Goal: Transaction & Acquisition: Purchase product/service

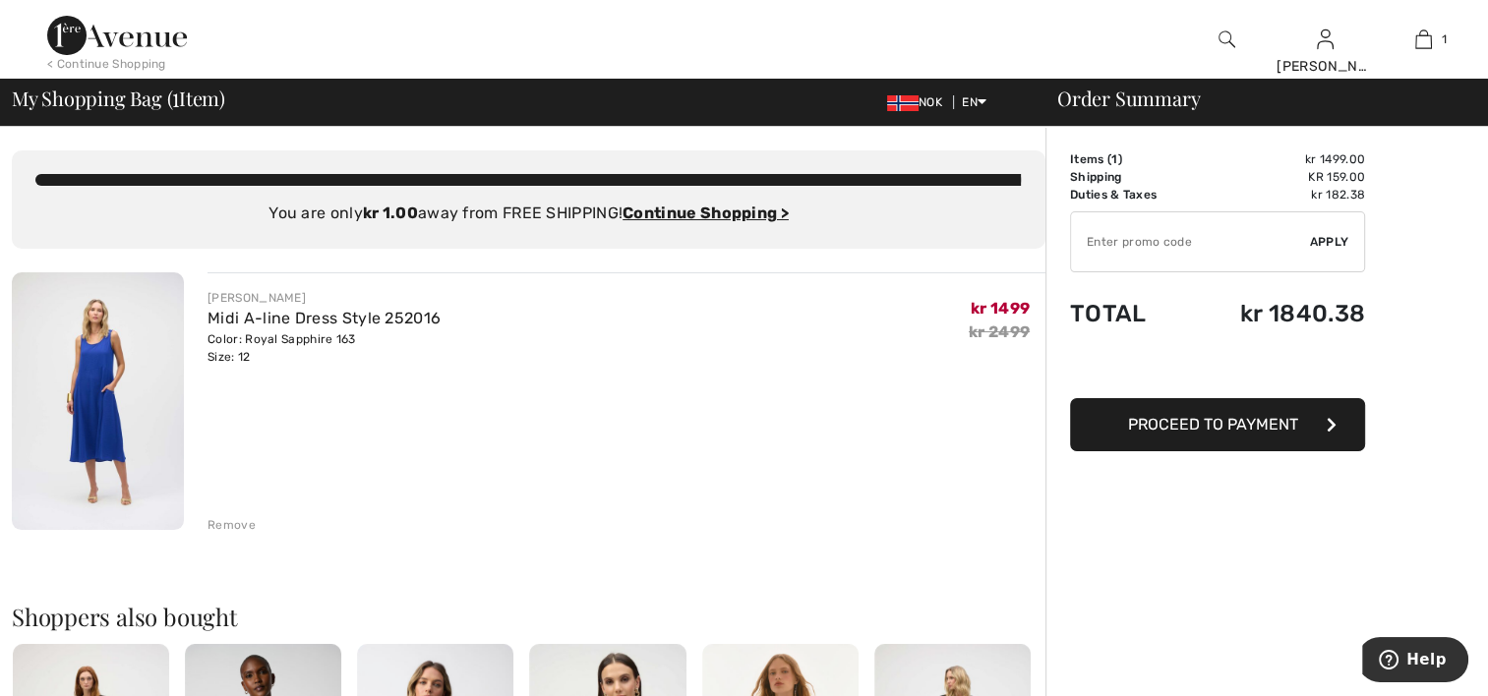
click at [115, 392] on img at bounding box center [98, 401] width 172 height 258
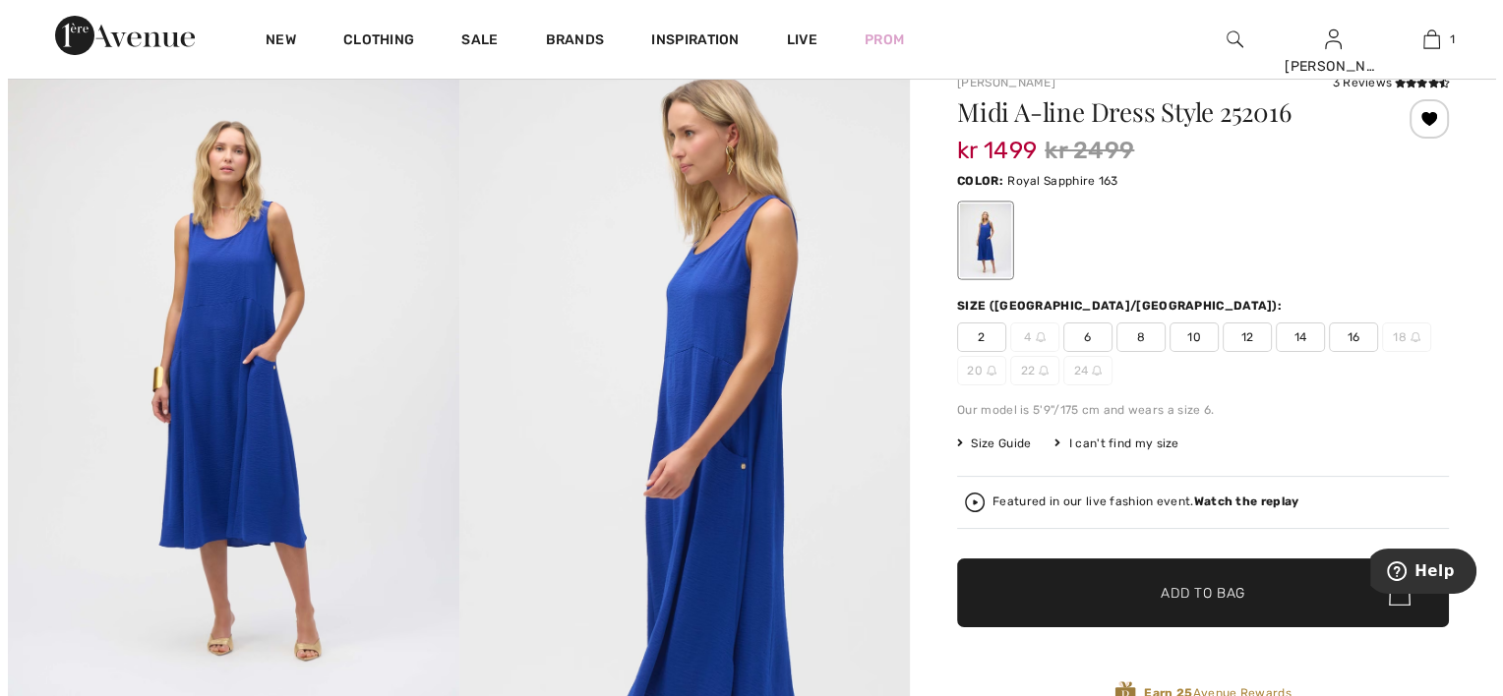
scroll to position [98, 0]
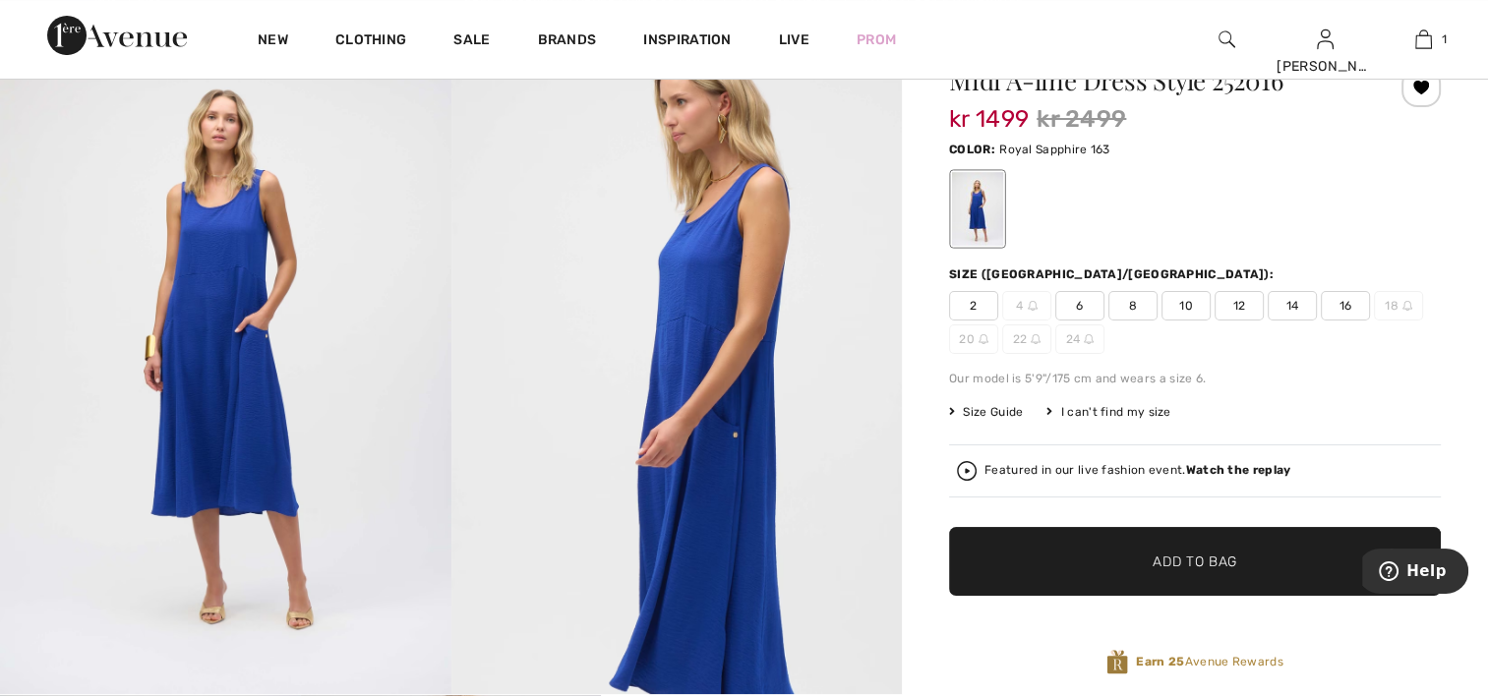
click at [239, 346] on img at bounding box center [225, 357] width 451 height 676
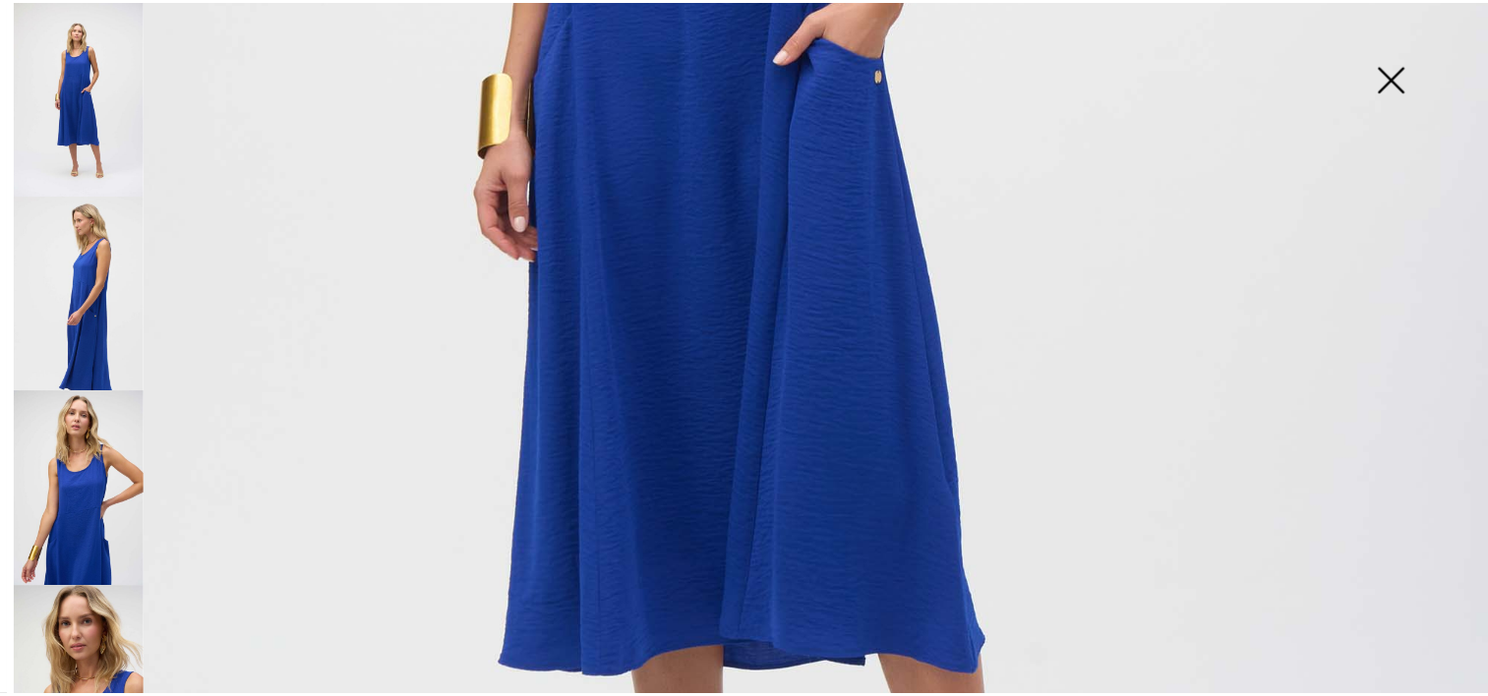
scroll to position [688, 0]
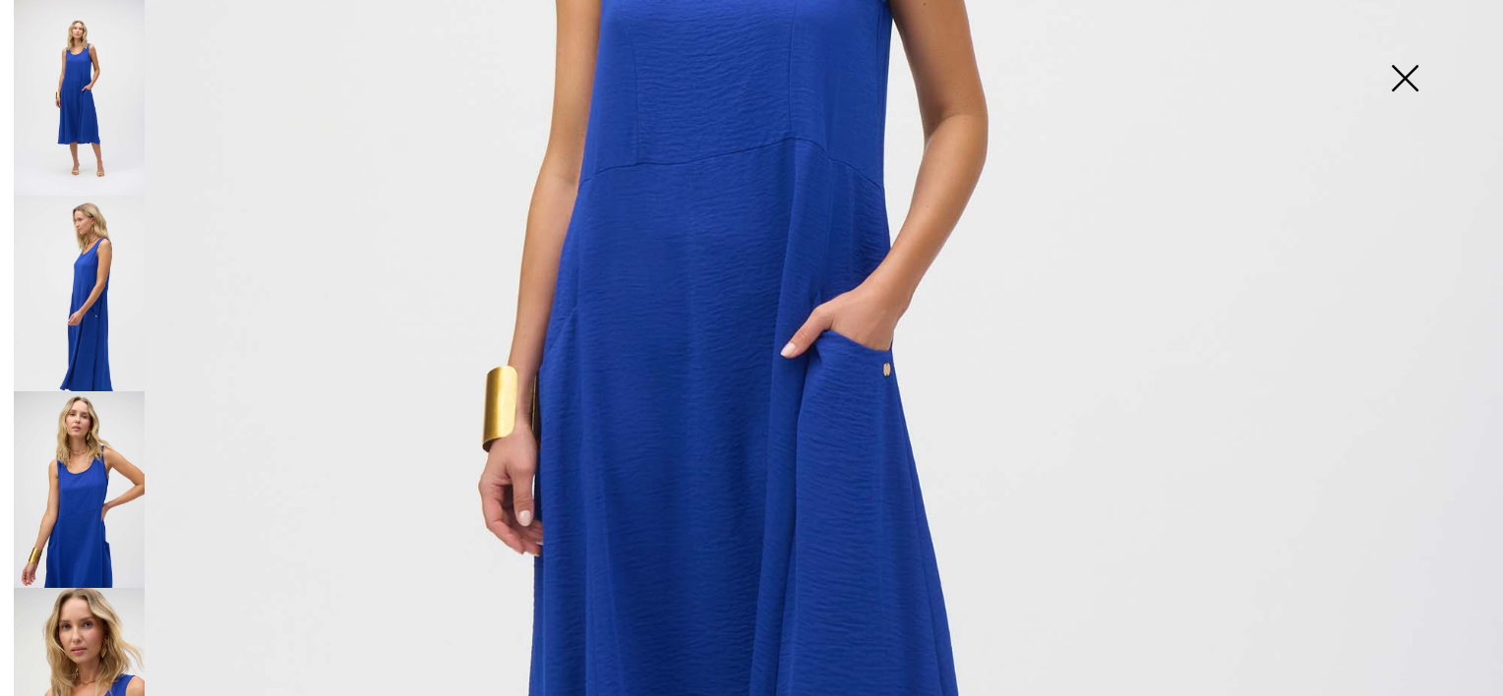
click at [734, 543] on img at bounding box center [751, 438] width 1503 height 2252
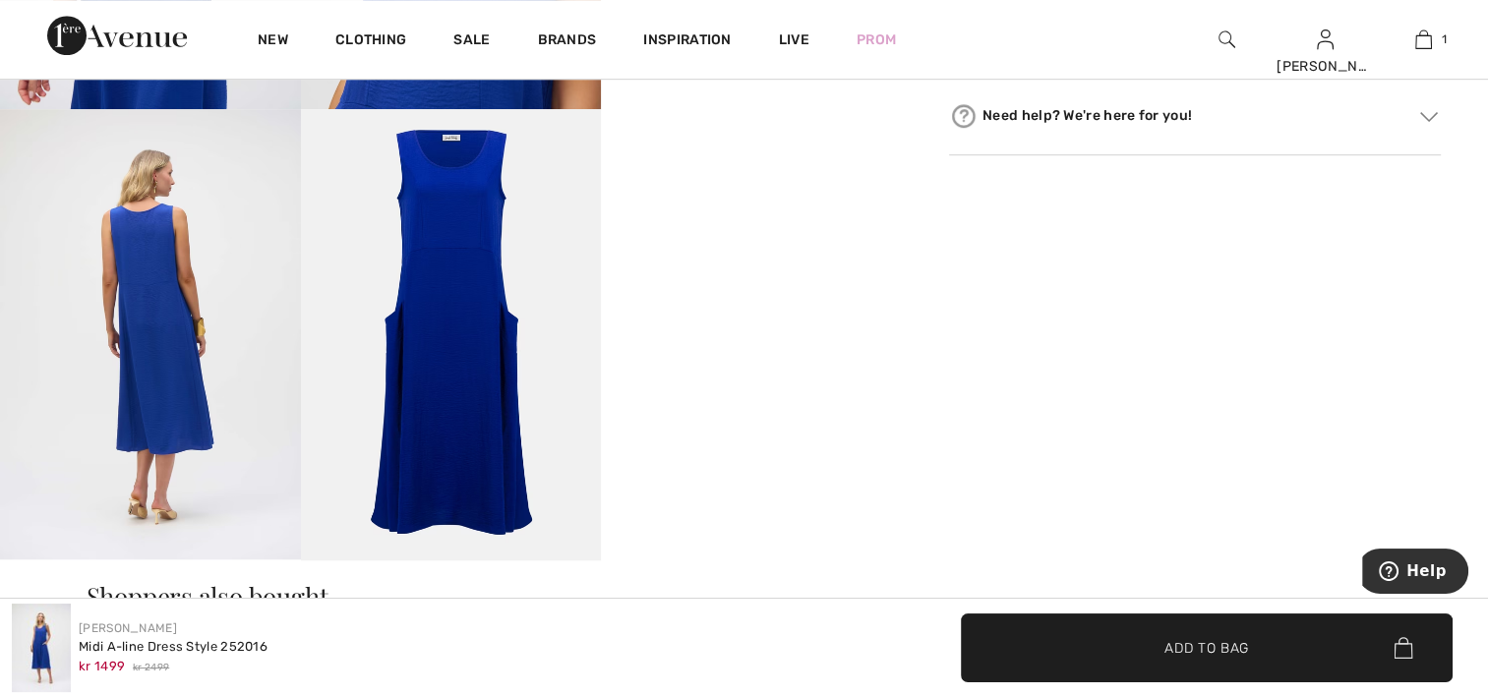
scroll to position [1180, 0]
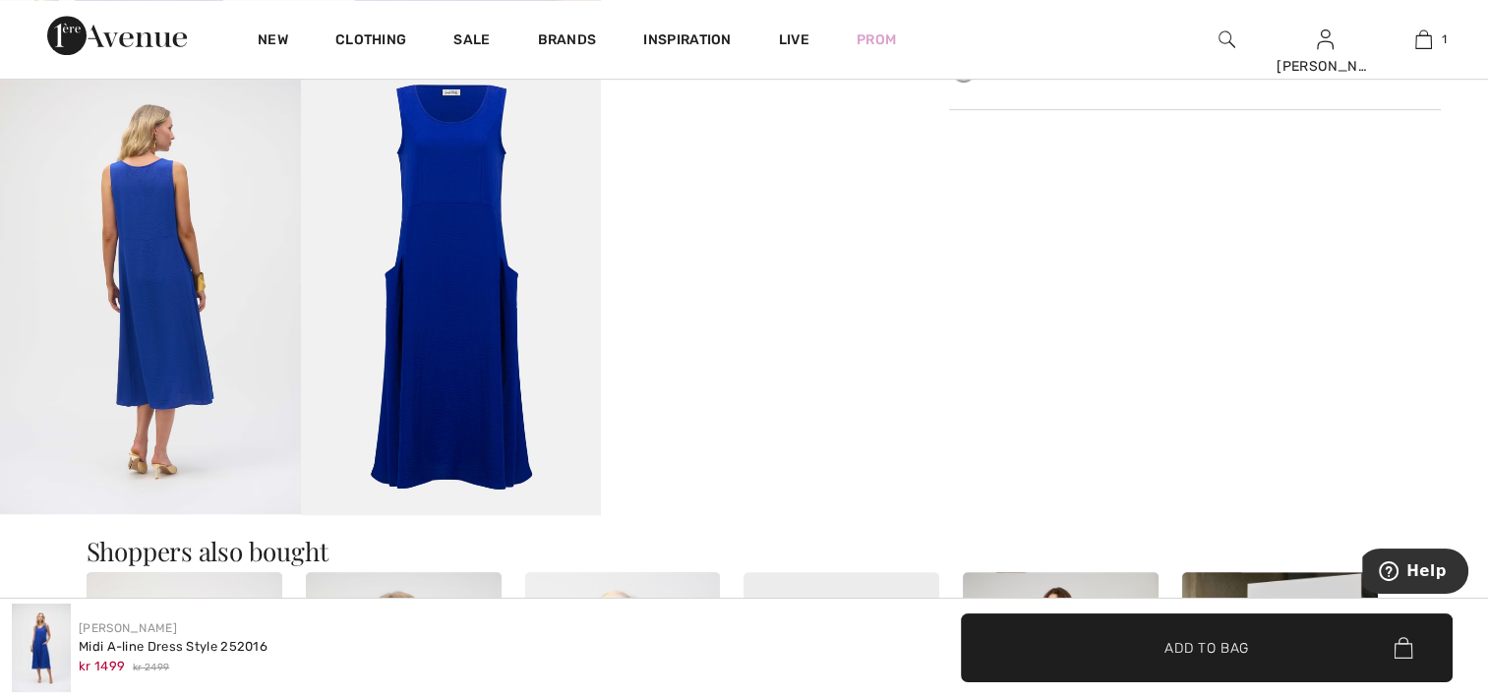
click at [248, 398] on img at bounding box center [150, 289] width 301 height 450
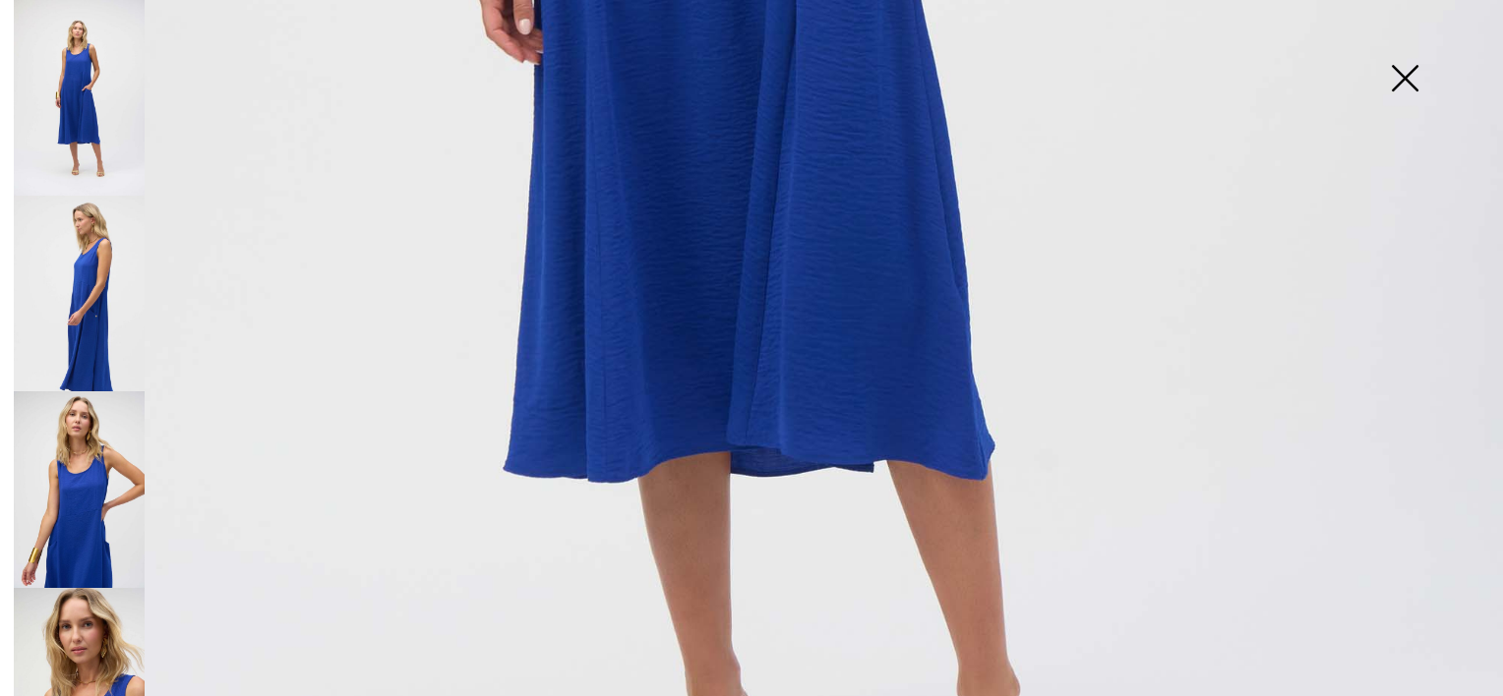
click at [104, 649] on img at bounding box center [79, 686] width 131 height 196
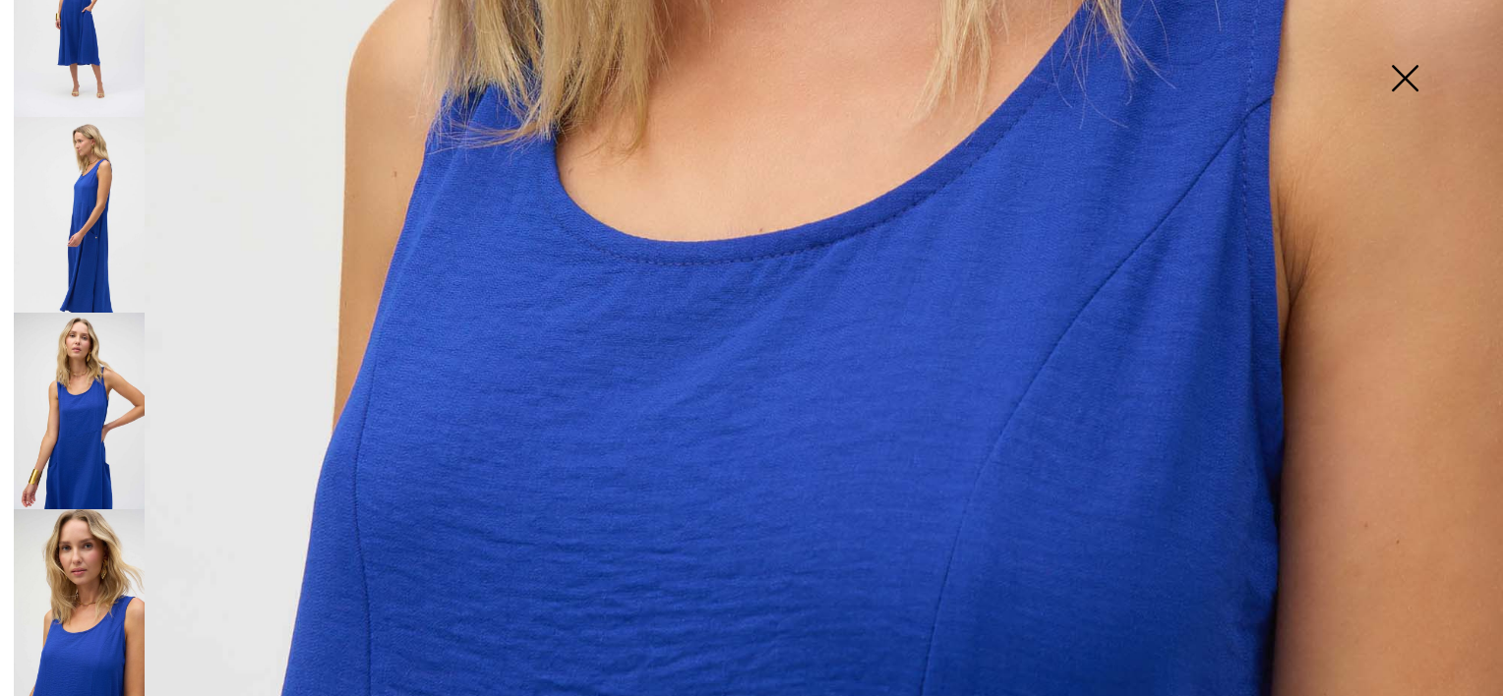
scroll to position [393, 0]
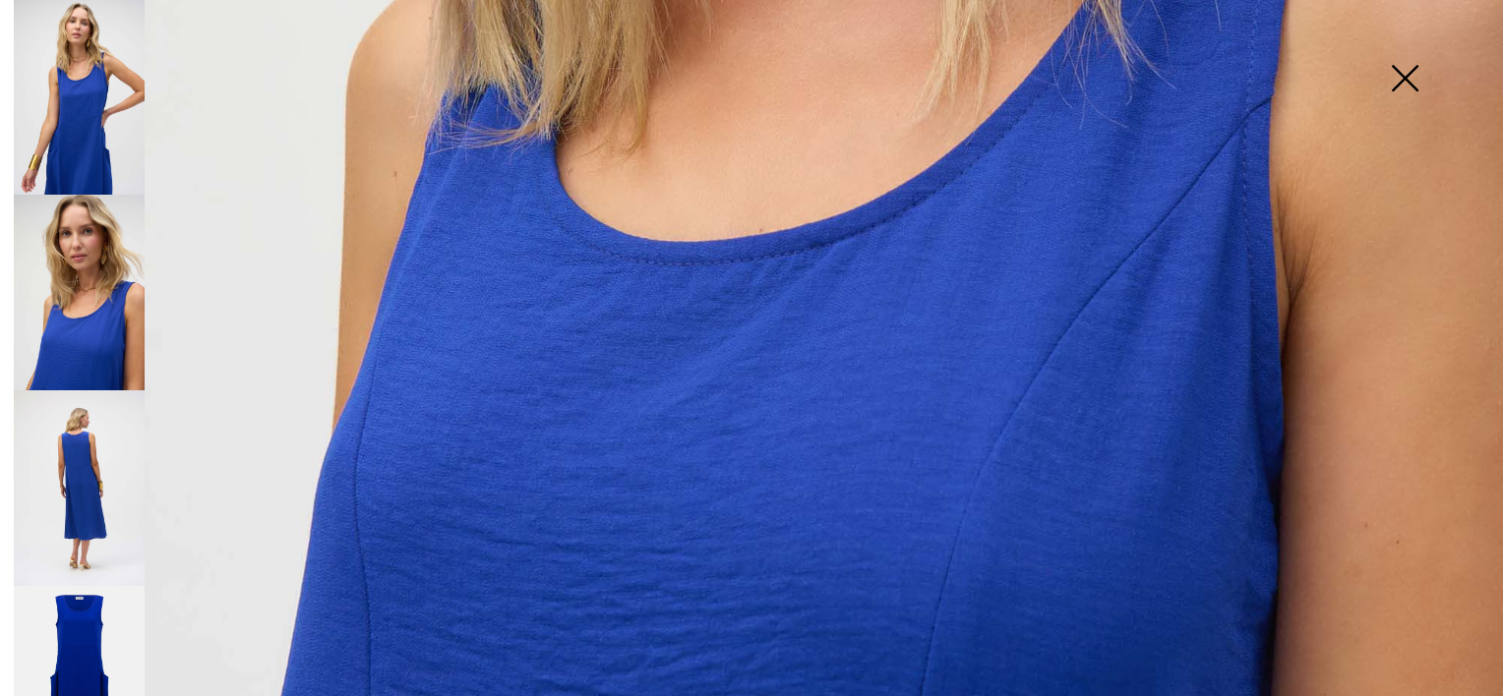
click at [83, 472] on img at bounding box center [79, 488] width 131 height 196
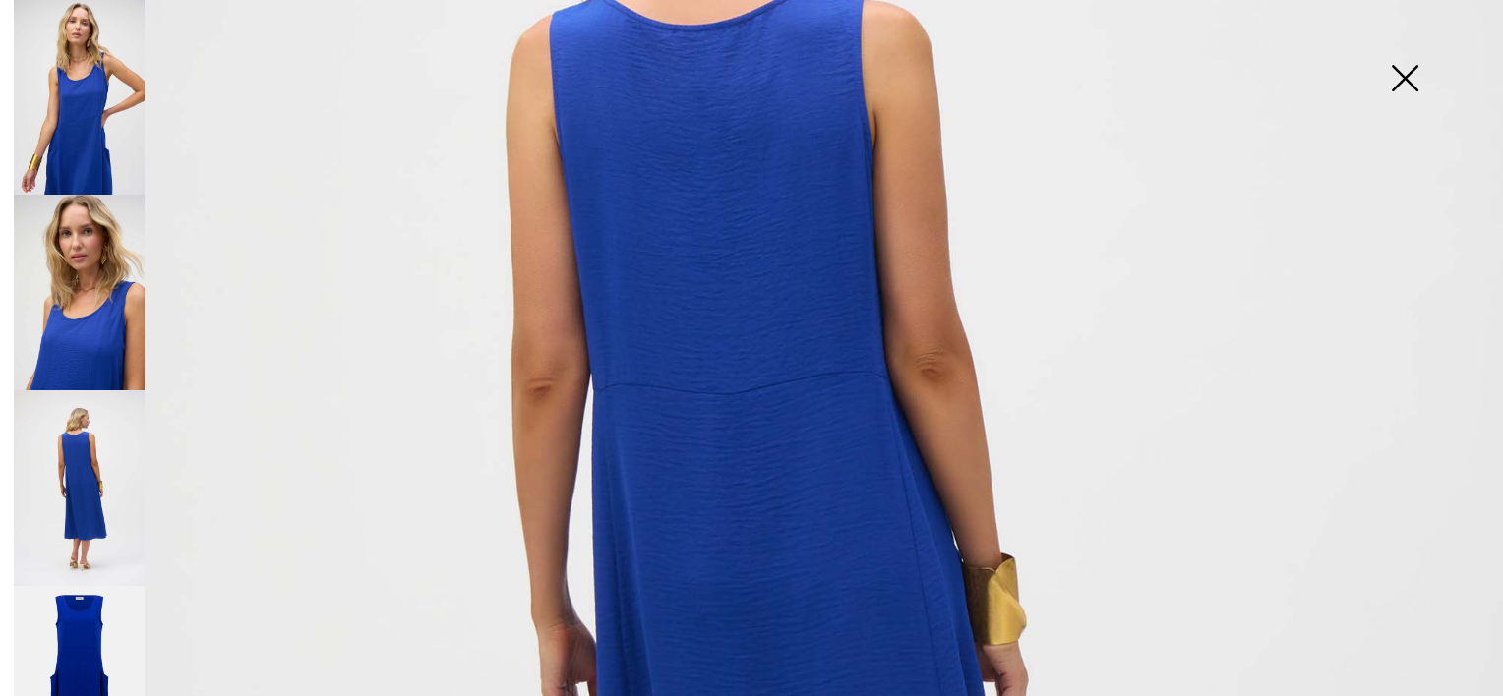
scroll to position [590, 0]
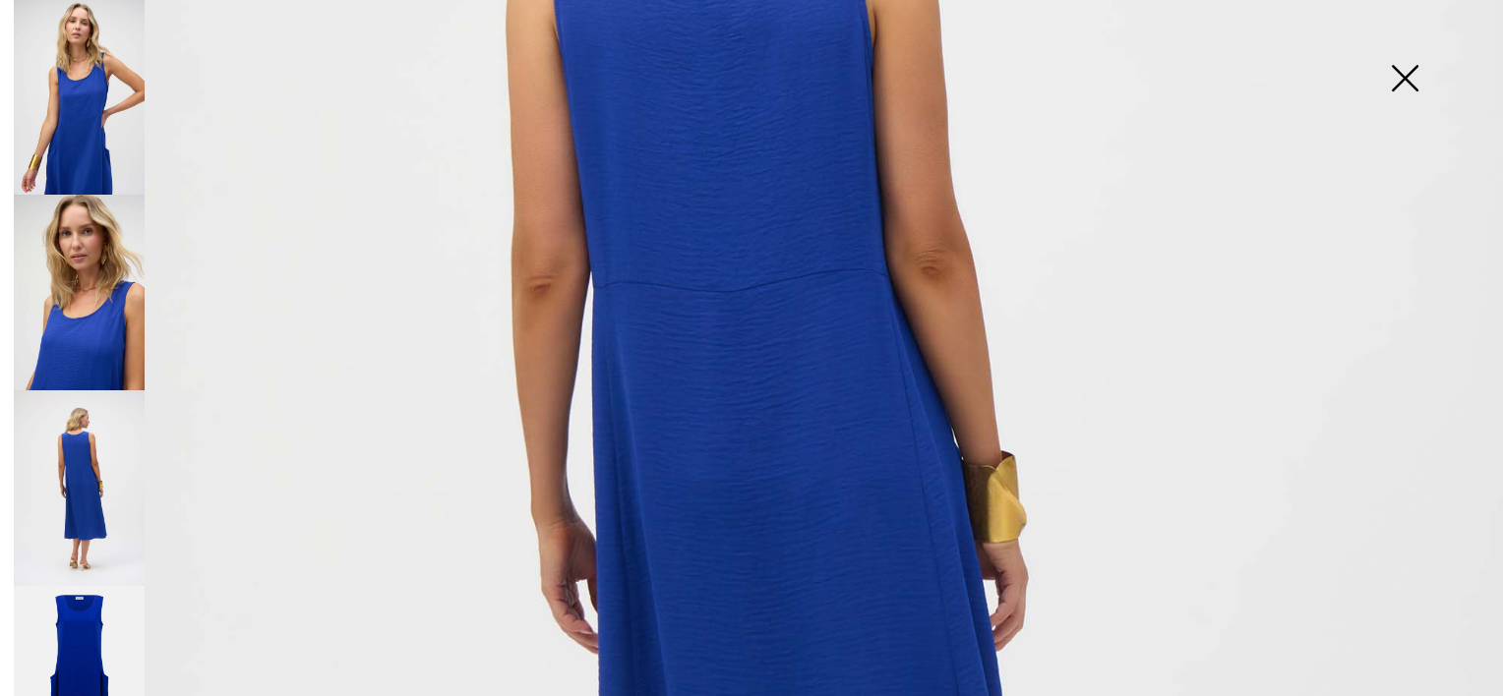
click at [102, 626] on img at bounding box center [79, 684] width 131 height 197
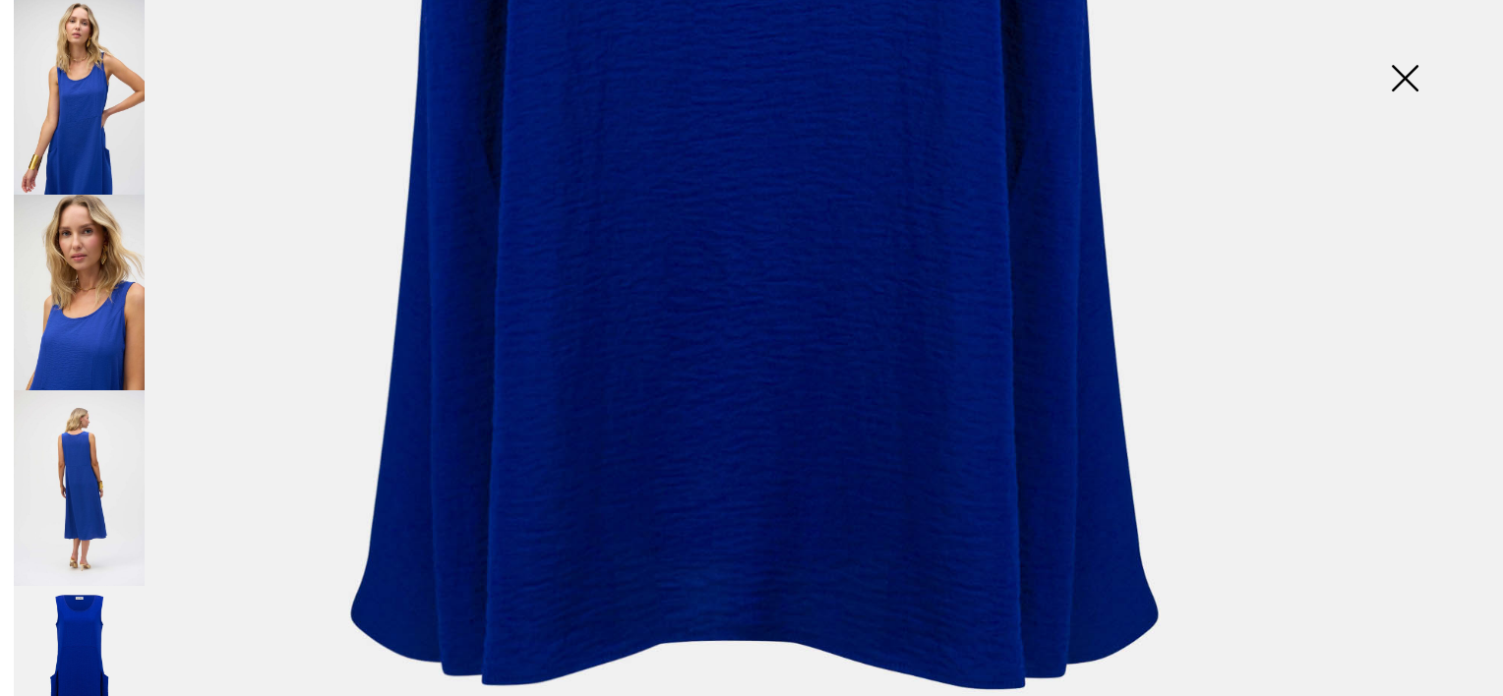
scroll to position [1475, 0]
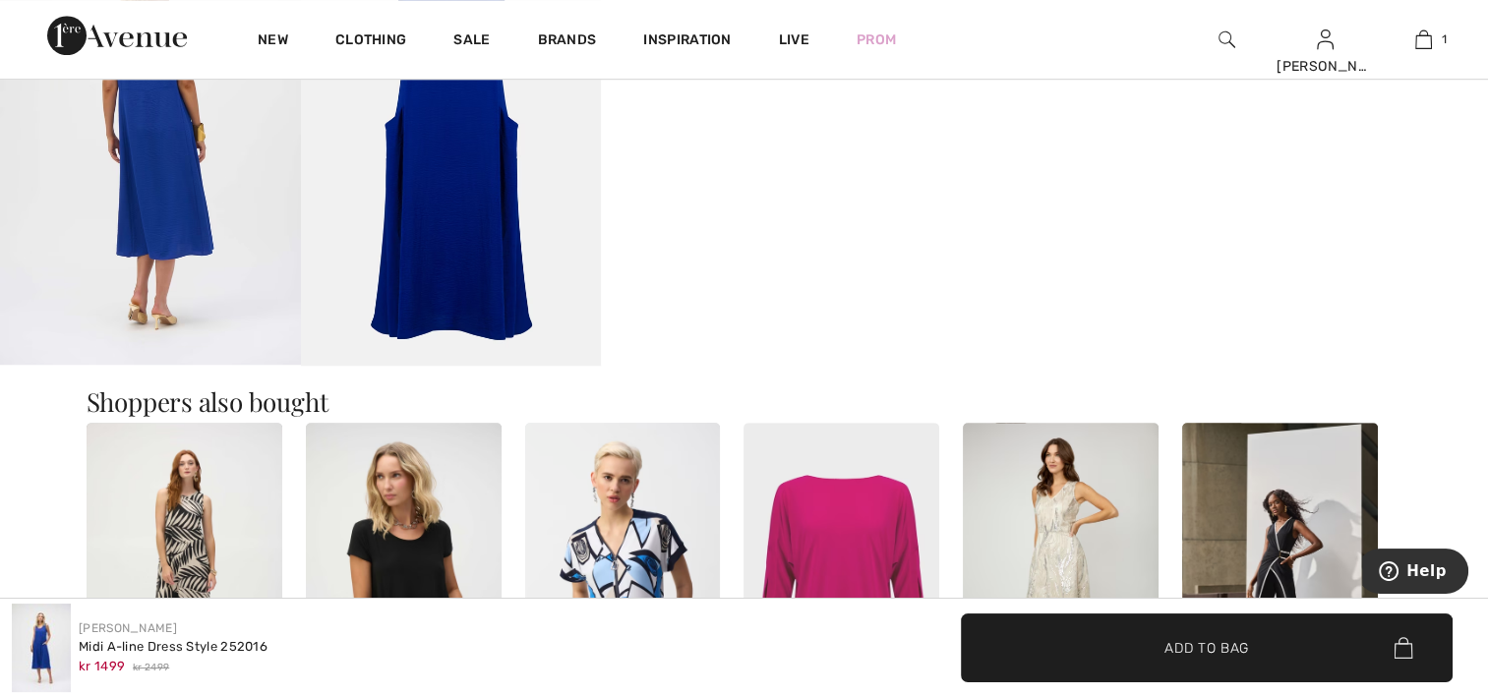
scroll to position [1180, 0]
